Goal: Task Accomplishment & Management: Use online tool/utility

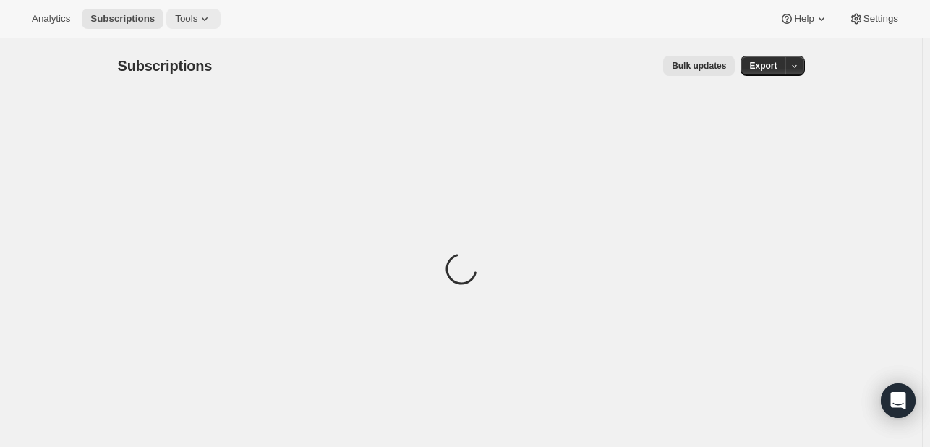
click at [187, 27] on button "Tools" at bounding box center [193, 19] width 54 height 20
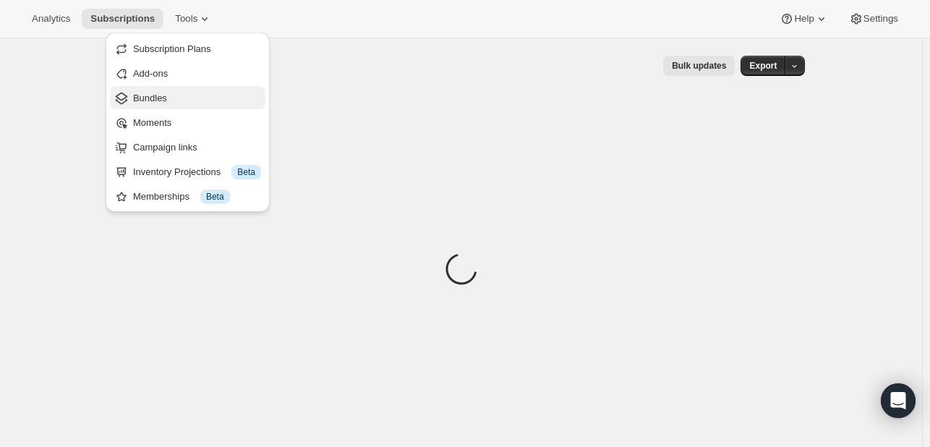
click at [153, 105] on button "Bundles" at bounding box center [187, 97] width 155 height 23
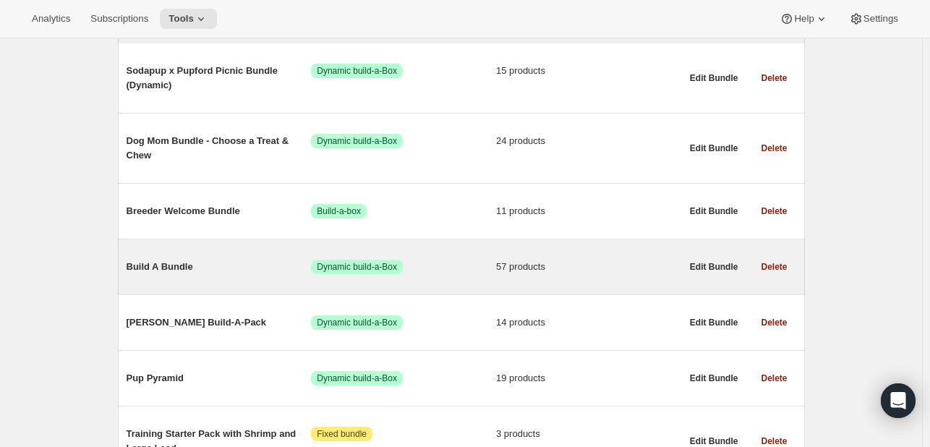
scroll to position [289, 0]
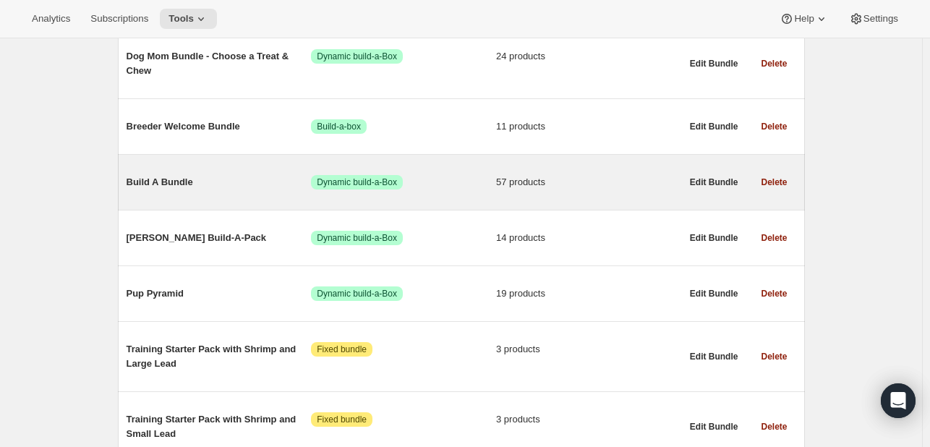
click at [166, 189] on span "Build A Bundle" at bounding box center [219, 182] width 185 height 14
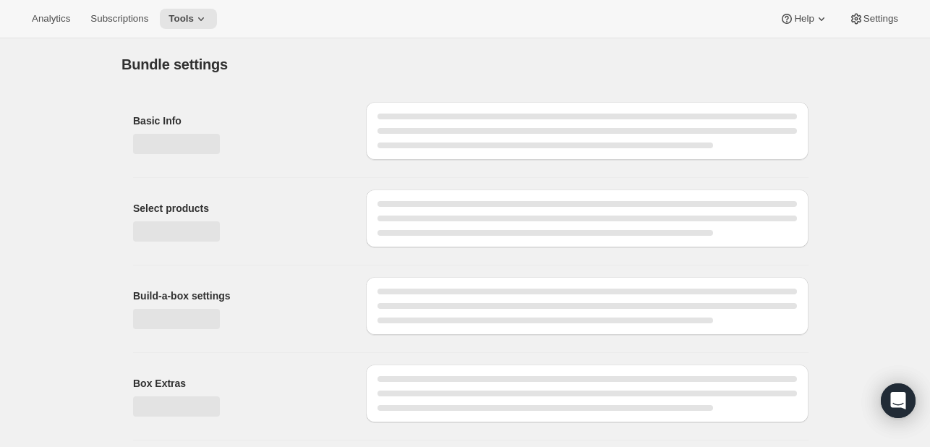
type input "Build A Bundle"
radio input "true"
checkbox input "true"
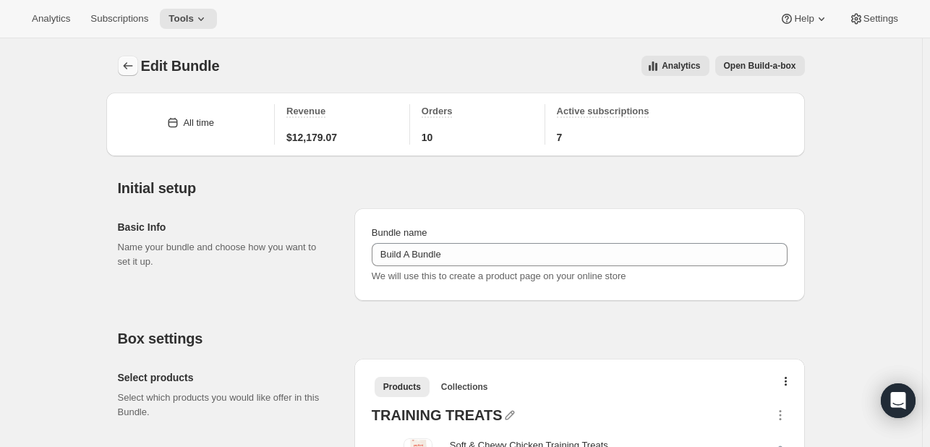
click at [127, 61] on icon "Bundles" at bounding box center [128, 66] width 14 height 14
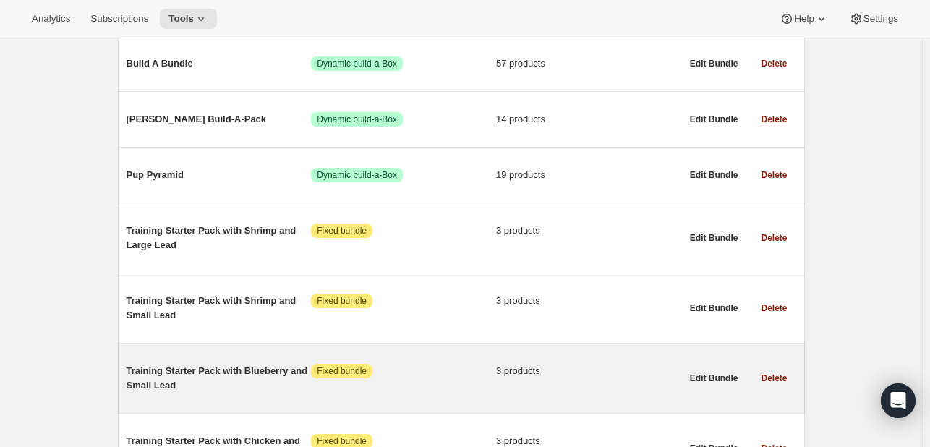
scroll to position [478, 0]
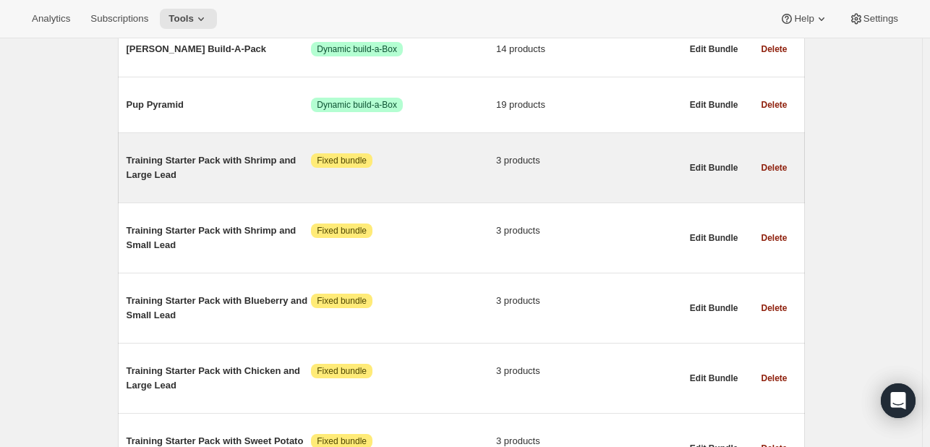
click at [203, 160] on span "Training Starter Pack with Shrimp and Large Lead" at bounding box center [219, 167] width 185 height 29
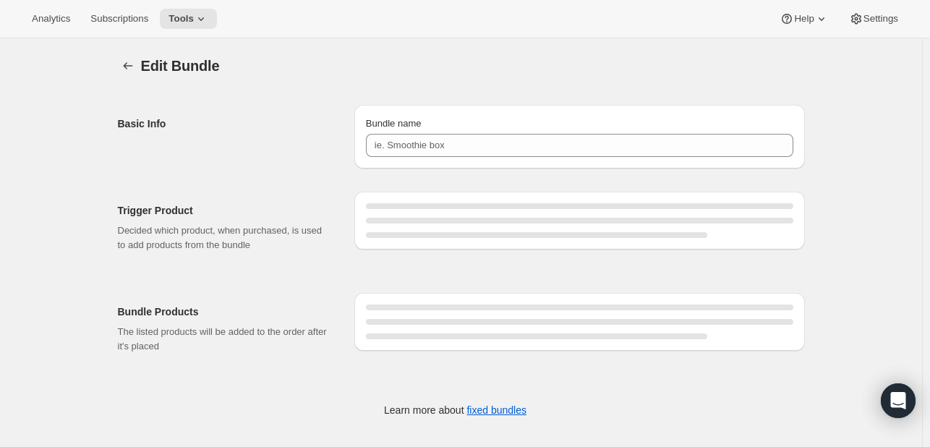
type input "Training Starter Pack with Shrimp and Large Lead"
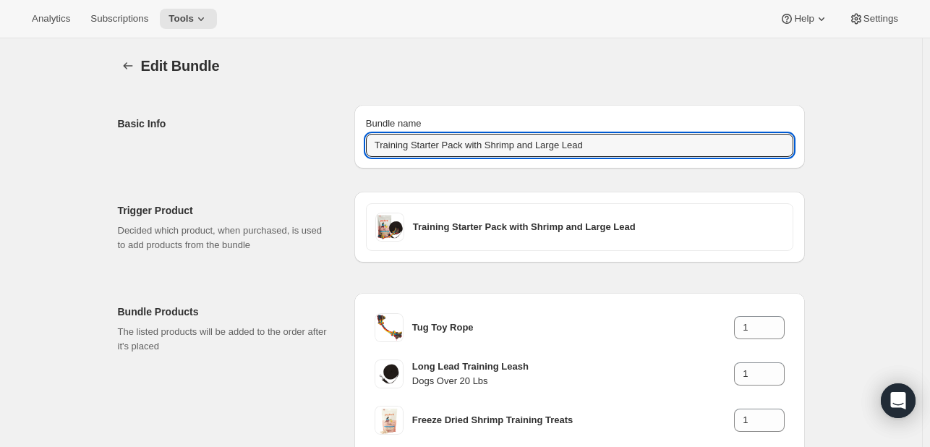
drag, startPoint x: 595, startPoint y: 145, endPoint x: 362, endPoint y: 148, distance: 233.6
click at [362, 148] on div "Bundle name Training Starter Pack with Shrimp and Large Lead" at bounding box center [579, 137] width 451 height 64
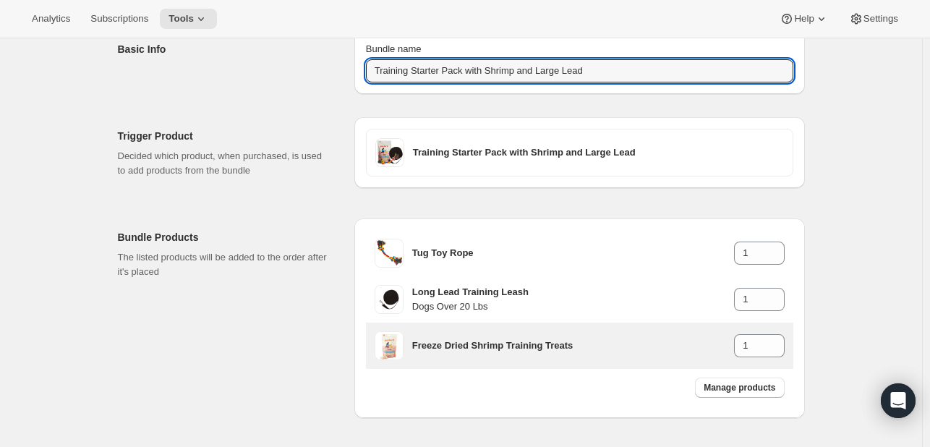
scroll to position [134, 0]
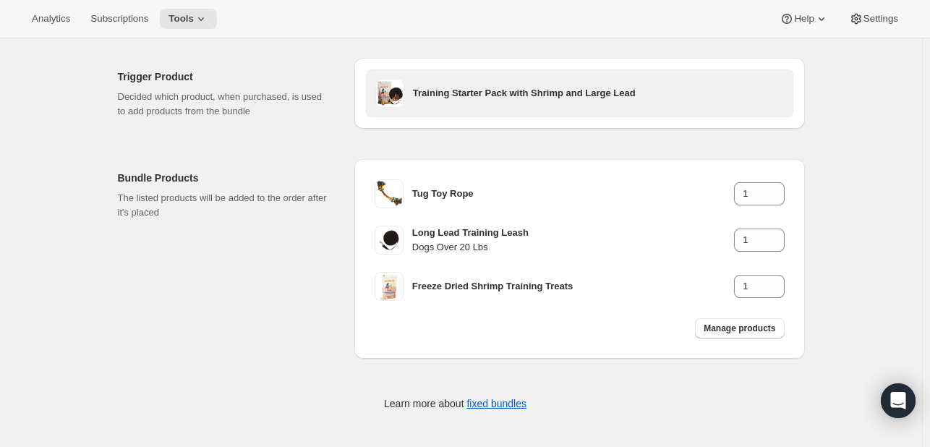
click at [480, 70] on div "Training Starter Pack with Shrimp and Large Lead" at bounding box center [580, 93] width 426 height 46
click at [473, 98] on h3 "Training Starter Pack with Shrimp and Large Lead" at bounding box center [598, 93] width 371 height 14
click at [464, 90] on h3 "Training Starter Pack with Shrimp and Large Lead" at bounding box center [598, 93] width 371 height 14
click at [424, 89] on h3 "Training Starter Pack with Shrimp and Large Lead" at bounding box center [598, 93] width 371 height 14
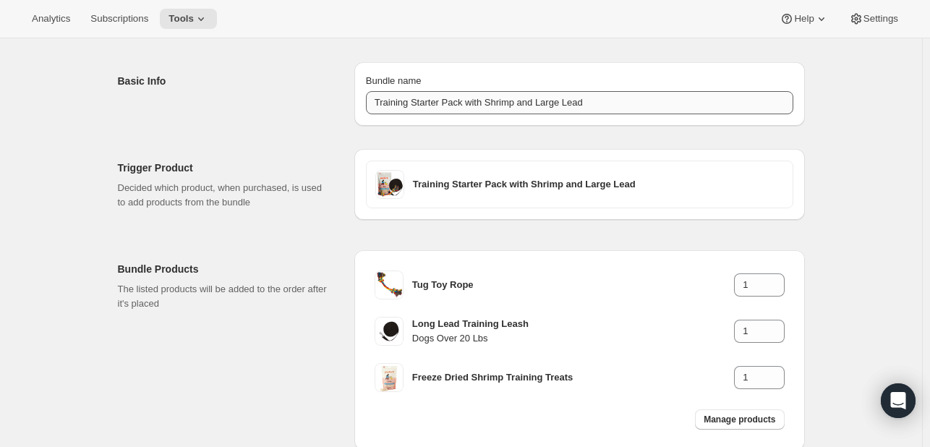
scroll to position [0, 0]
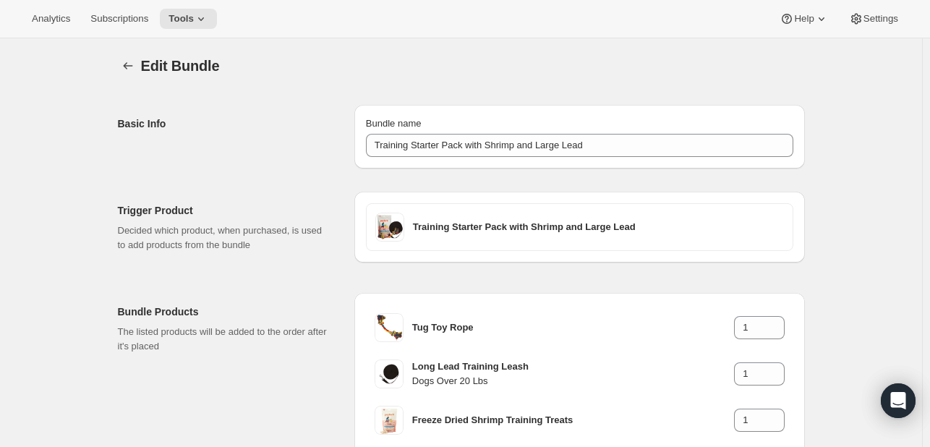
click at [171, 67] on span "Edit Bundle" at bounding box center [180, 66] width 79 height 16
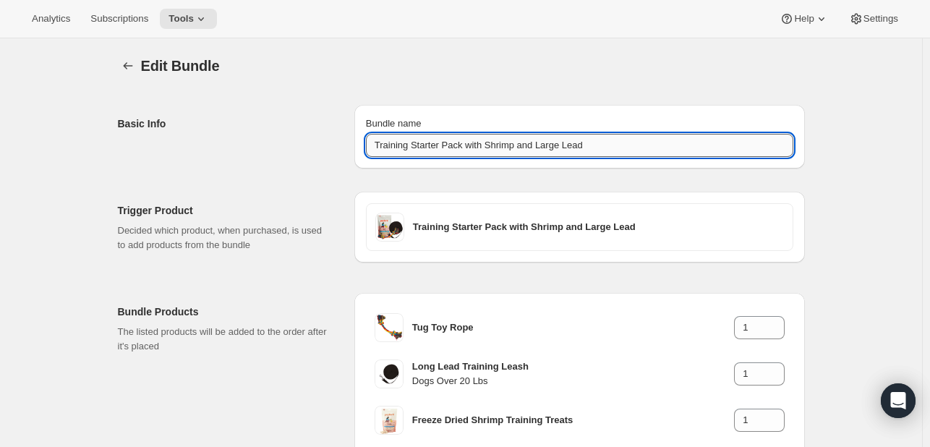
click at [491, 148] on input "Training Starter Pack with Shrimp and Large Lead" at bounding box center [579, 145] width 427 height 23
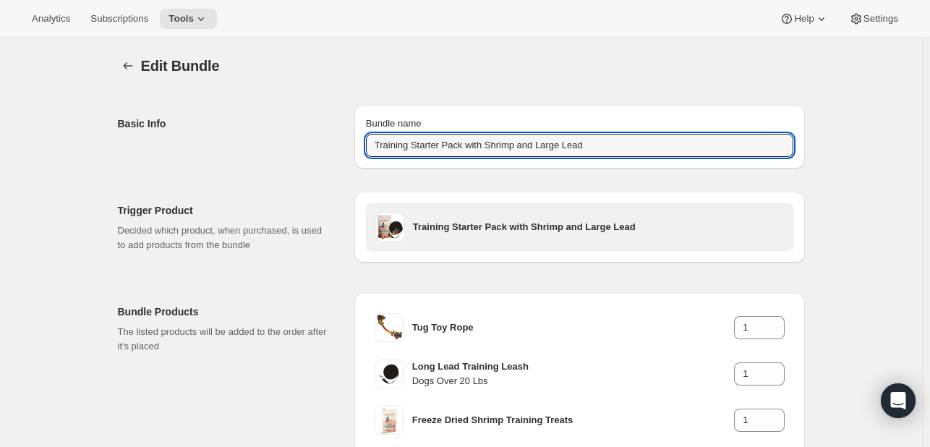
click at [438, 226] on h3 "Training Starter Pack with Shrimp and Large Lead" at bounding box center [598, 227] width 371 height 14
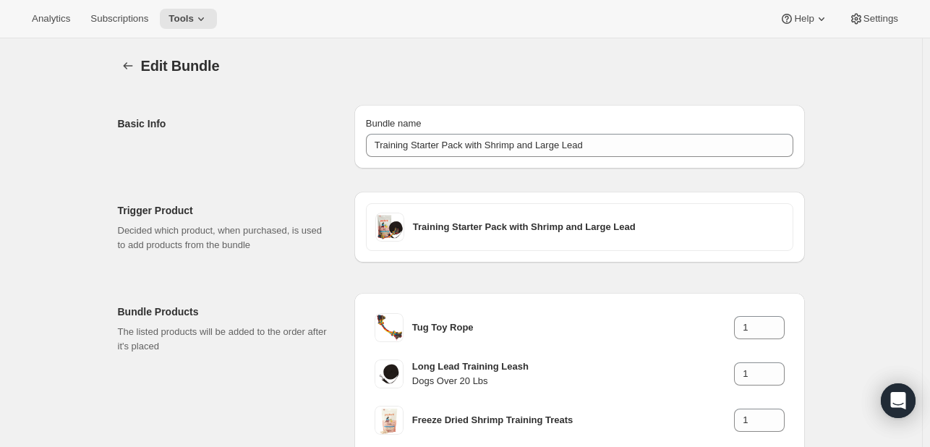
click at [366, 223] on div "Training Starter Pack with Shrimp and Large Lead" at bounding box center [579, 227] width 451 height 71
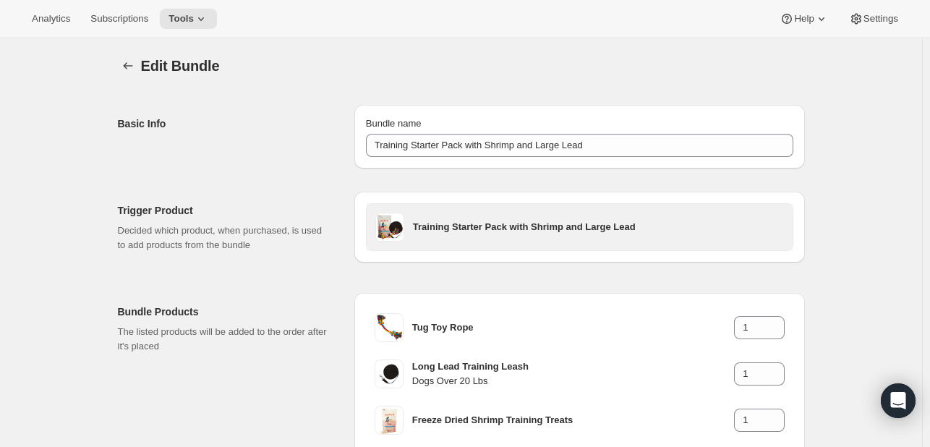
click at [385, 228] on span at bounding box center [389, 227] width 29 height 29
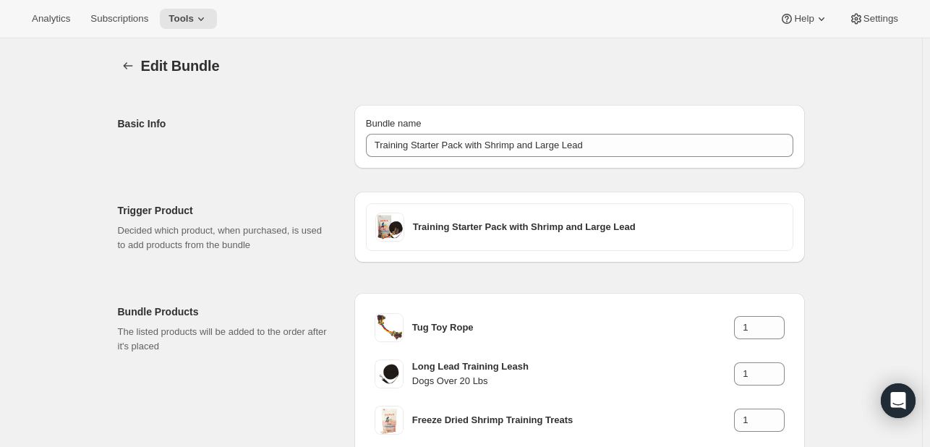
click at [286, 238] on p "Decided which product, when purchased, is used to add products from the bundle" at bounding box center [224, 237] width 213 height 29
drag, startPoint x: 286, startPoint y: 237, endPoint x: 171, endPoint y: 121, distance: 163.6
click at [283, 237] on p "Decided which product, when purchased, is used to add products from the bundle" at bounding box center [224, 237] width 213 height 29
click at [129, 71] on icon "Bundles" at bounding box center [128, 66] width 14 height 14
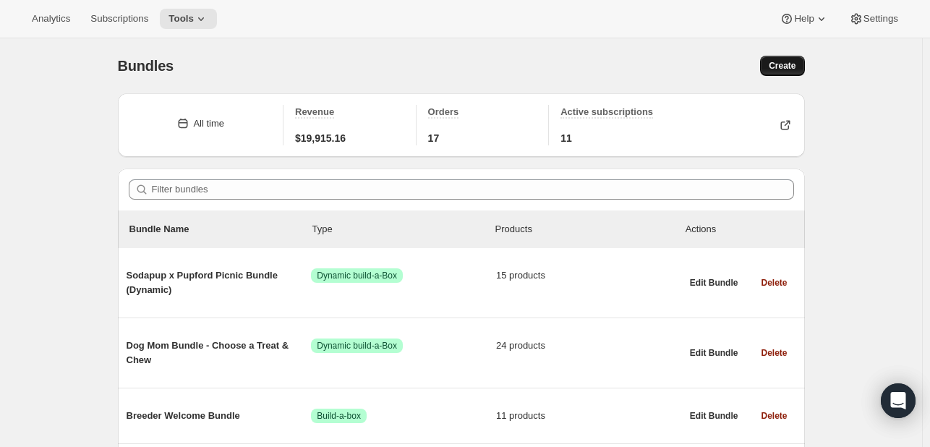
click at [793, 65] on span "Create" at bounding box center [782, 66] width 27 height 12
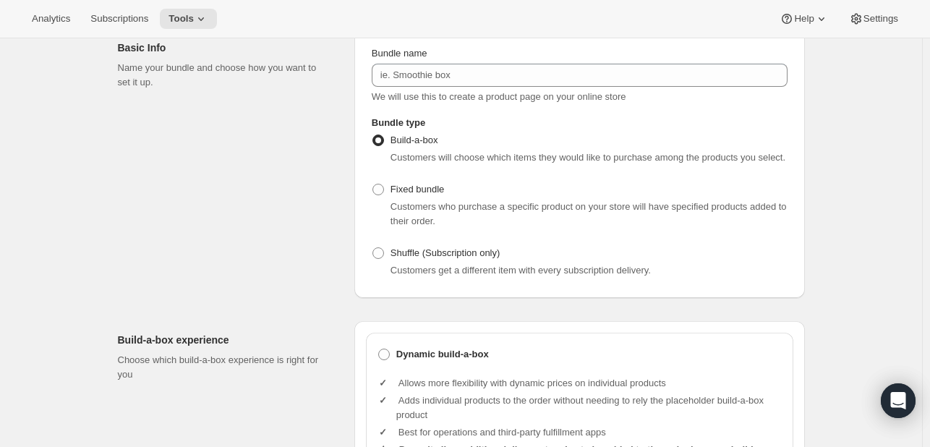
scroll to position [217, 0]
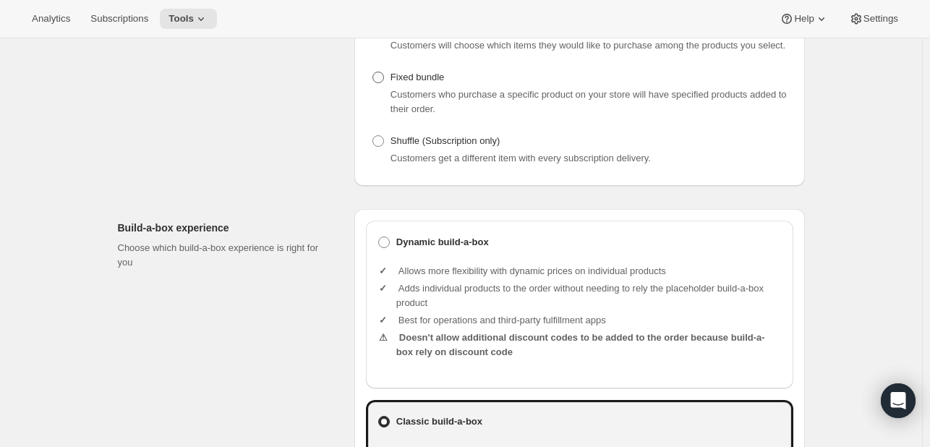
click at [388, 82] on label "Fixed bundle" at bounding box center [408, 77] width 72 height 20
click at [373, 72] on input "Fixed bundle" at bounding box center [372, 72] width 1 height 1
radio input "true"
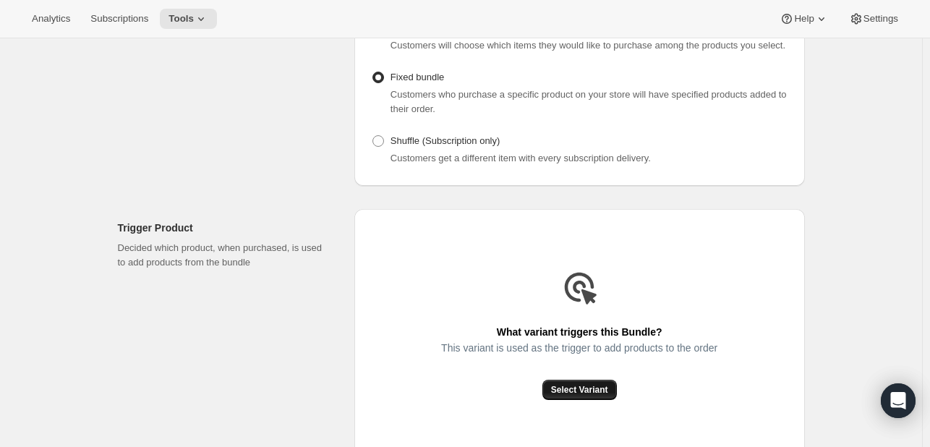
click at [577, 398] on button "Select Variant" at bounding box center [579, 390] width 74 height 20
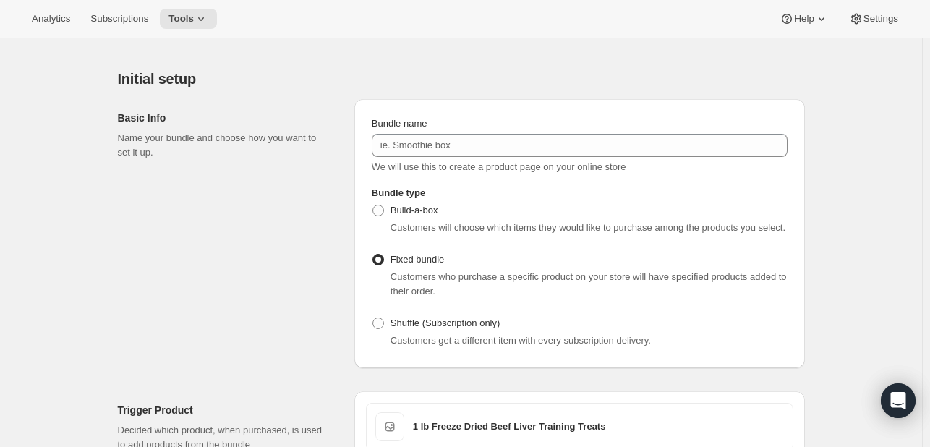
scroll to position [0, 0]
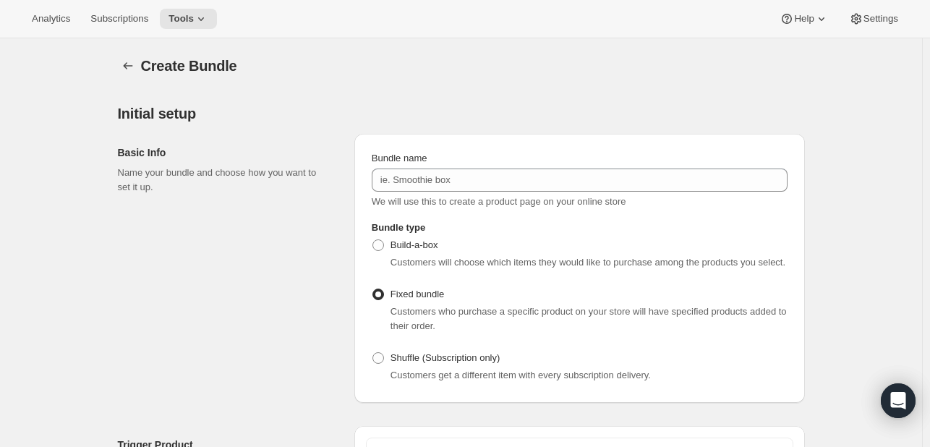
click at [162, 62] on span "Create Bundle" at bounding box center [189, 66] width 96 height 16
click at [126, 68] on icon "Bundles" at bounding box center [128, 66] width 14 height 14
